Goal: Transaction & Acquisition: Purchase product/service

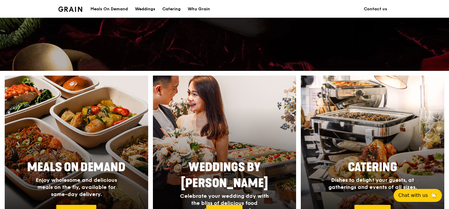
scroll to position [265, 0]
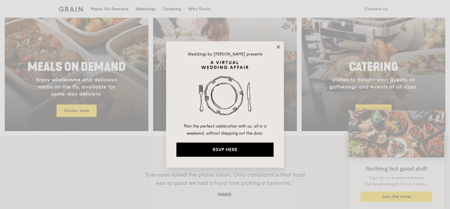
click at [279, 45] on icon at bounding box center [278, 46] width 5 height 5
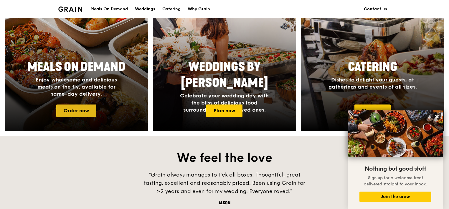
click at [83, 113] on link "Order now" at bounding box center [76, 110] width 40 height 12
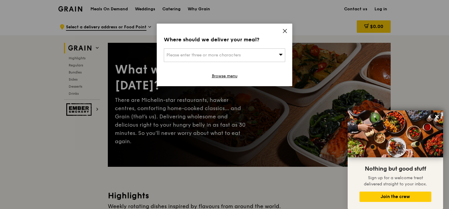
click at [267, 54] on div "Please enter three or more characters" at bounding box center [224, 55] width 121 height 14
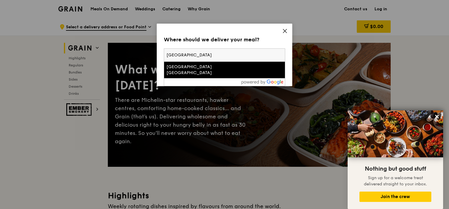
type input "[GEOGRAPHIC_DATA]"
click at [200, 65] on div "[GEOGRAPHIC_DATA] [GEOGRAPHIC_DATA]" at bounding box center [210, 70] width 87 height 12
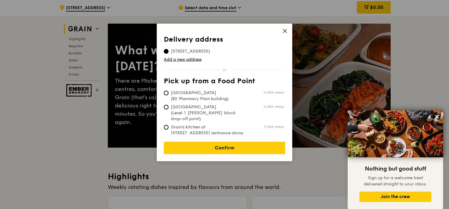
scroll to position [29, 0]
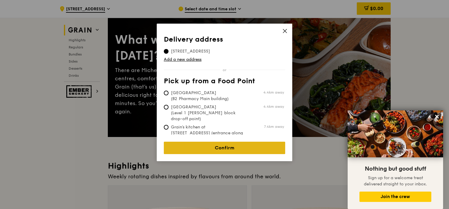
click at [235, 145] on link "Confirm" at bounding box center [224, 147] width 121 height 12
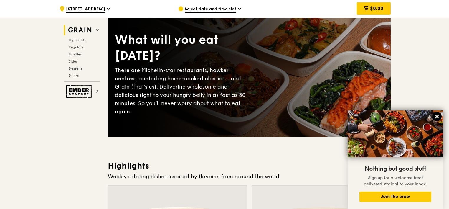
click at [409, 115] on icon at bounding box center [436, 116] width 5 height 5
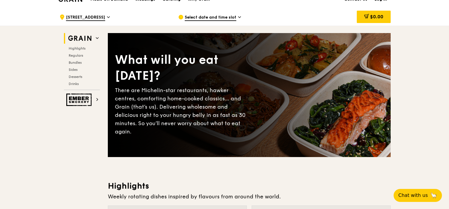
scroll to position [0, 0]
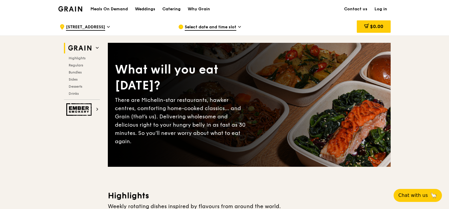
click at [207, 27] on span "Select date and time slot" at bounding box center [211, 27] width 52 height 6
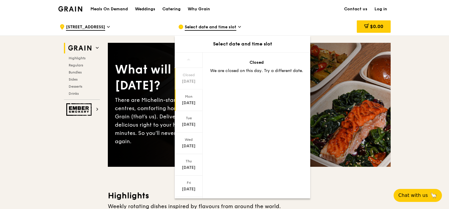
click at [192, 99] on div "[DATE]" at bounding box center [189, 100] width 28 height 22
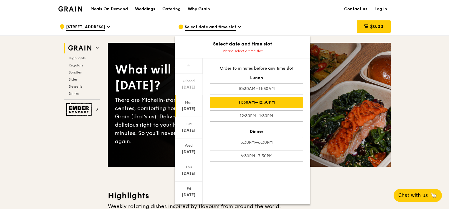
click at [273, 102] on div "11:30AM–12:30PM" at bounding box center [256, 102] width 93 height 11
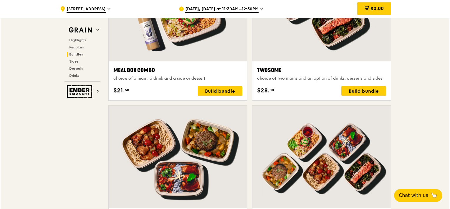
scroll to position [825, 0]
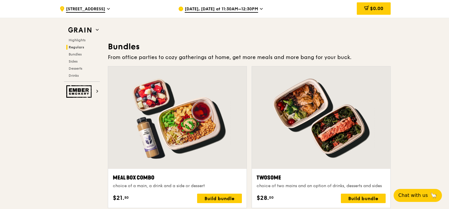
click at [198, 103] on div at bounding box center [177, 117] width 139 height 102
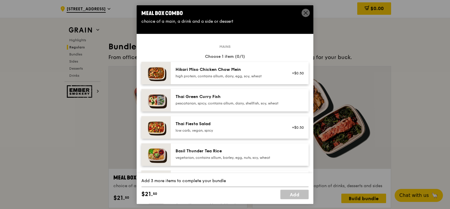
scroll to position [0, 0]
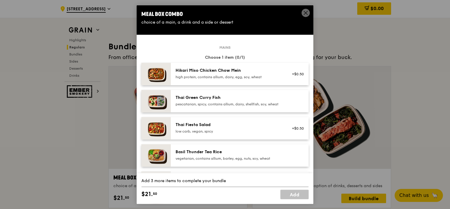
click at [159, 73] on img at bounding box center [155, 74] width 29 height 22
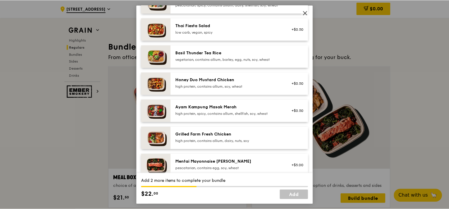
scroll to position [118, 0]
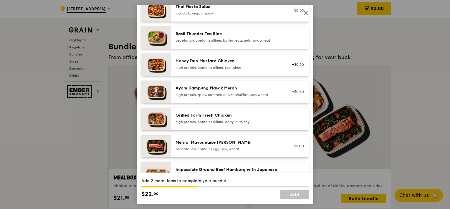
click at [238, 118] on div "Grilled Farm Fresh Chicken" at bounding box center [229, 115] width 106 height 6
click at [158, 123] on img at bounding box center [155, 119] width 29 height 22
click at [307, 13] on icon at bounding box center [305, 12] width 5 height 5
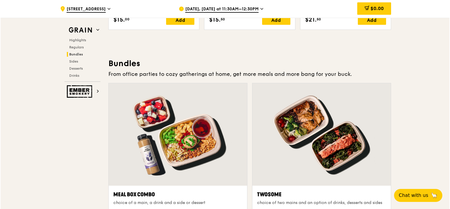
scroll to position [855, 0]
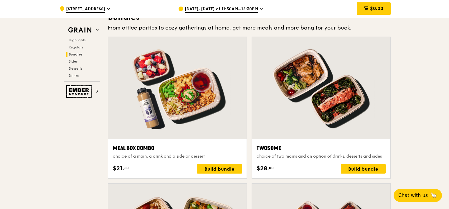
click at [214, 90] on div at bounding box center [177, 88] width 139 height 102
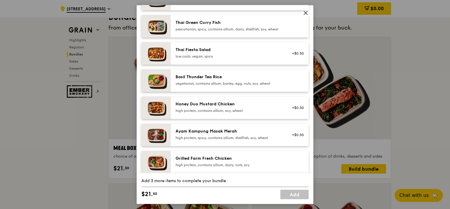
scroll to position [88, 0]
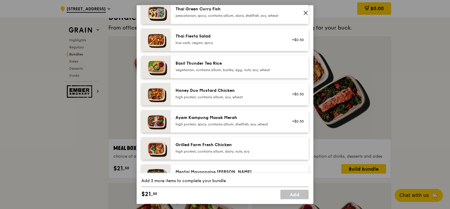
click at [250, 126] on div "high protein, spicy, contains allium, shellfish, soy, wheat" at bounding box center [229, 124] width 106 height 5
click at [208, 126] on div "high protein, spicy, contains allium, shellfish, soy, wheat" at bounding box center [229, 124] width 106 height 5
click at [188, 126] on div "high protein, spicy, contains allium, shellfish, soy, wheat" at bounding box center [229, 124] width 106 height 5
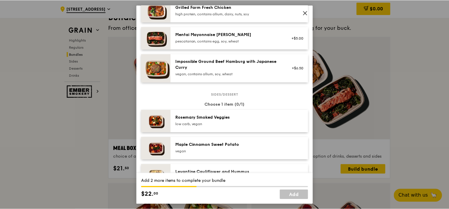
scroll to position [265, 0]
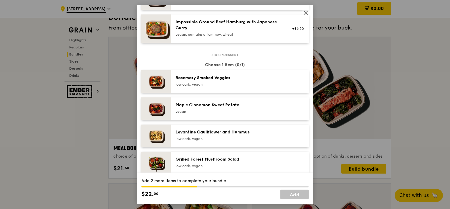
click at [307, 16] on span at bounding box center [305, 14] width 5 height 6
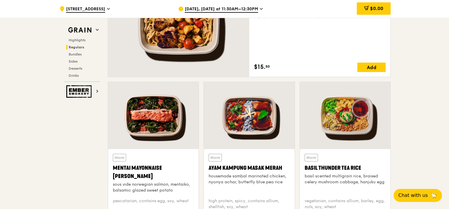
scroll to position [472, 0]
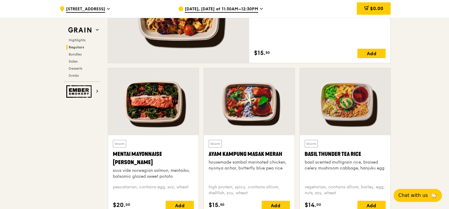
click at [250, 95] on div at bounding box center [249, 101] width 90 height 67
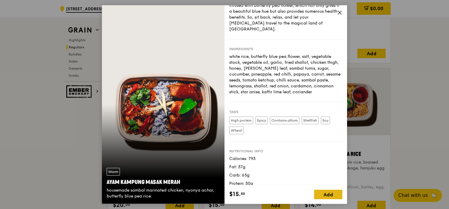
click at [326, 190] on div "Add" at bounding box center [328, 193] width 28 height 9
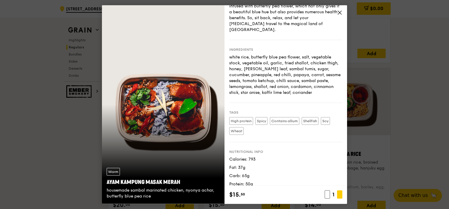
scroll to position [34, 0]
click at [339, 190] on icon at bounding box center [338, 194] width 4 height 4
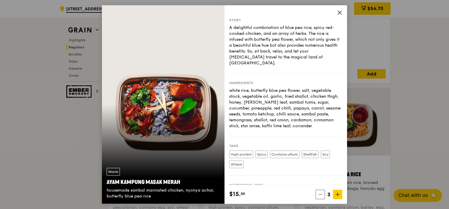
scroll to position [442, 0]
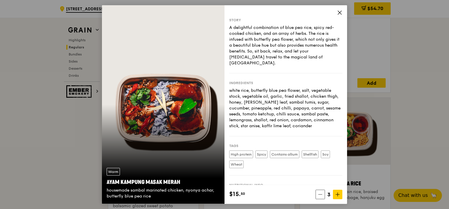
click at [339, 11] on icon at bounding box center [339, 12] width 5 height 5
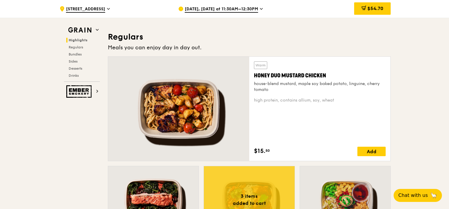
scroll to position [354, 0]
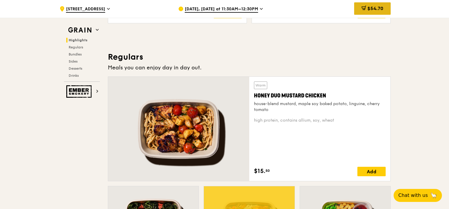
click at [368, 4] on div "$54.70" at bounding box center [372, 8] width 37 height 12
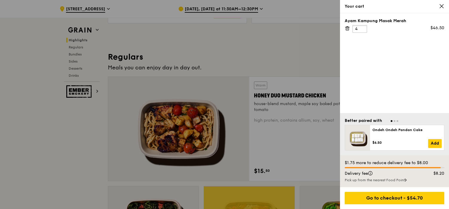
click at [364, 26] on input "4" at bounding box center [359, 29] width 15 height 8
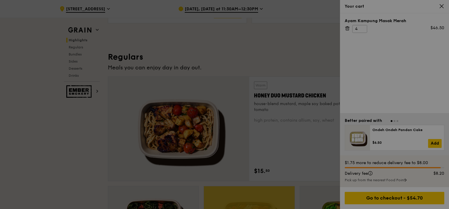
click at [364, 26] on div at bounding box center [224, 104] width 449 height 209
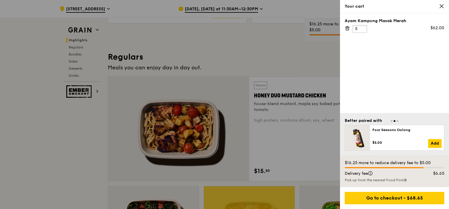
click at [363, 27] on input "5" at bounding box center [359, 29] width 15 height 8
click at [363, 27] on input "6" at bounding box center [359, 29] width 15 height 8
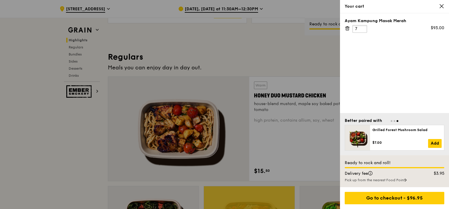
click at [363, 27] on input "7" at bounding box center [359, 29] width 15 height 8
click at [363, 27] on input "8" at bounding box center [359, 29] width 15 height 8
click at [363, 27] on input "9" at bounding box center [359, 29] width 15 height 8
click at [363, 27] on input "10" at bounding box center [359, 29] width 15 height 8
click at [363, 27] on input "11" at bounding box center [359, 29] width 15 height 8
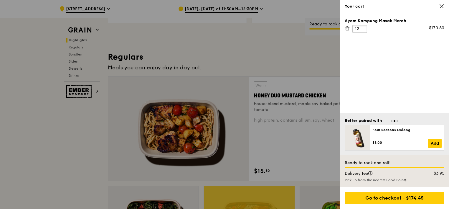
click at [363, 27] on input "12" at bounding box center [359, 29] width 15 height 8
click at [362, 26] on input "13" at bounding box center [359, 29] width 15 height 8
click at [362, 26] on input "14" at bounding box center [359, 29] width 15 height 8
click at [361, 27] on input "15" at bounding box center [359, 29] width 15 height 8
click at [363, 27] on input "16" at bounding box center [359, 29] width 15 height 8
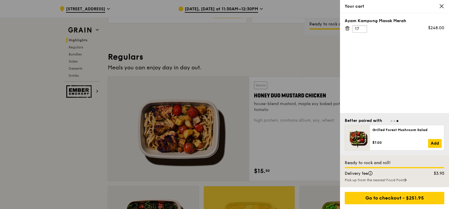
type input "17"
click at [363, 27] on input "17" at bounding box center [359, 29] width 15 height 8
